Goal: Task Accomplishment & Management: Complete application form

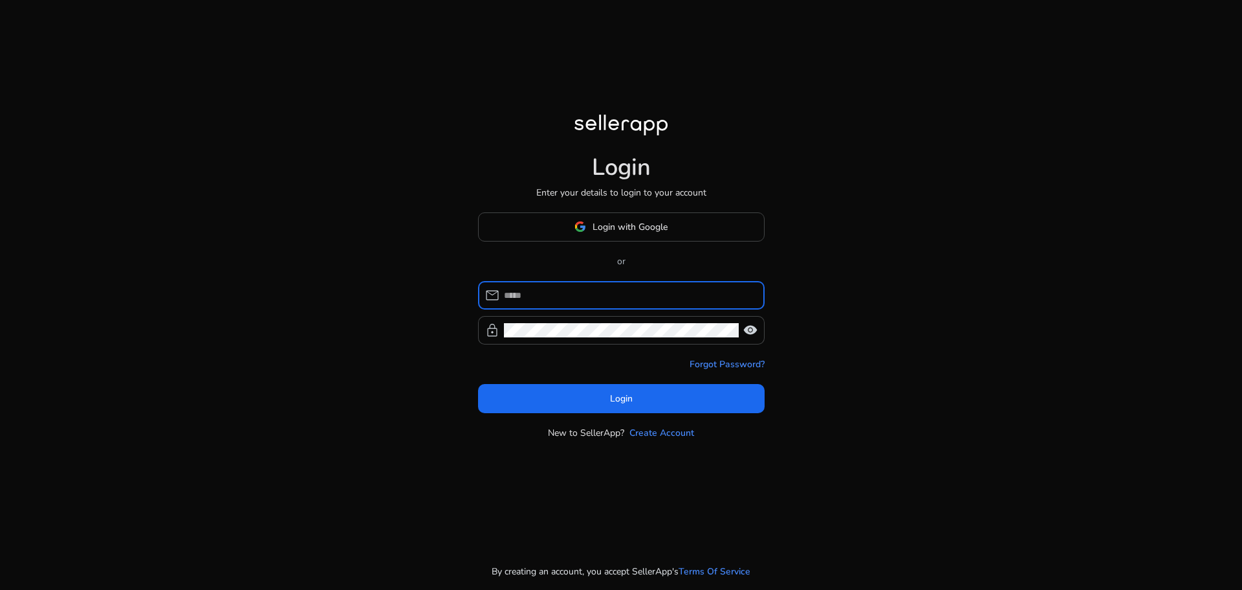
click at [577, 302] on input at bounding box center [629, 295] width 250 height 14
click at [585, 300] on input at bounding box center [629, 295] width 250 height 14
type input "**********"
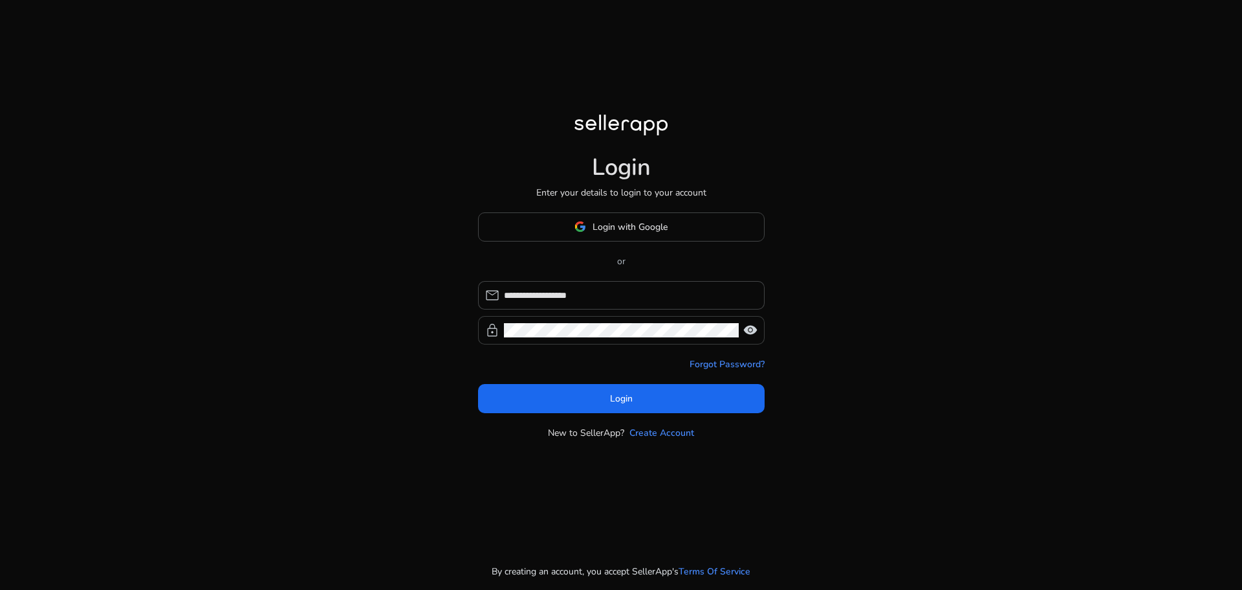
click at [549, 338] on div at bounding box center [621, 330] width 235 height 28
click at [618, 393] on span "Login" at bounding box center [621, 399] width 23 height 14
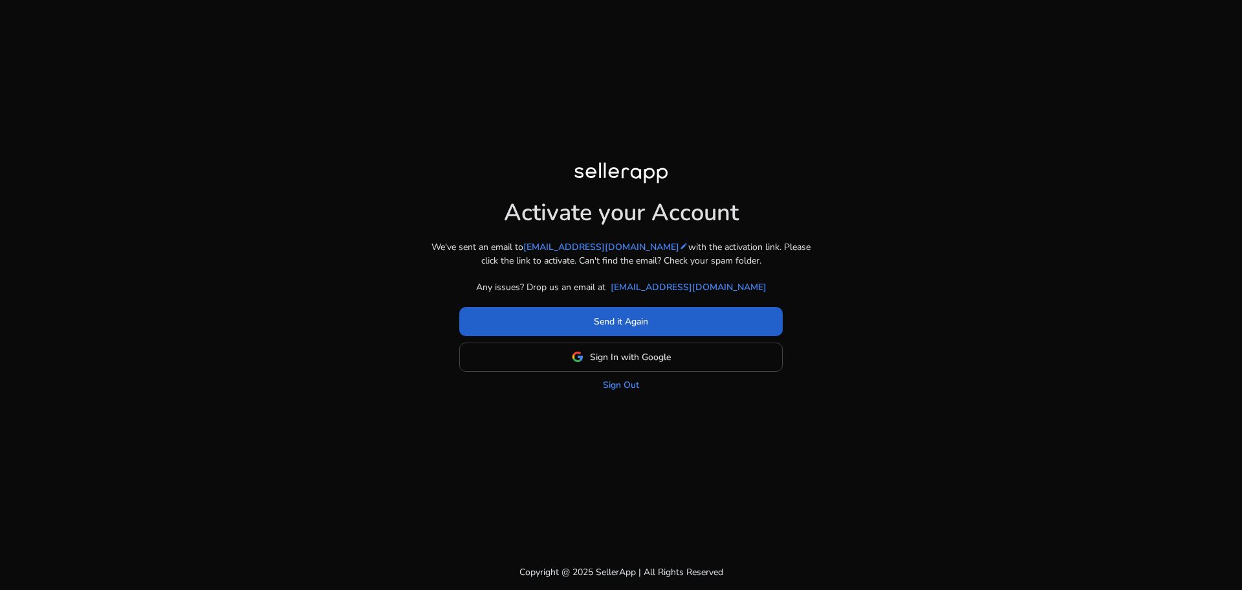
click at [643, 316] on span "Send it Again" at bounding box center [621, 321] width 54 height 14
